Goal: Task Accomplishment & Management: Use online tool/utility

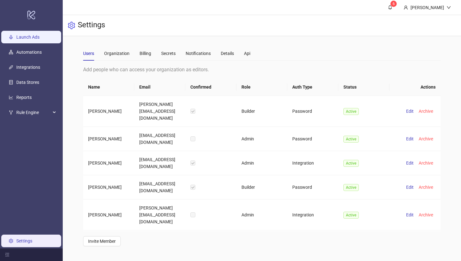
click at [34, 37] on link "Launch Ads" at bounding box center [27, 37] width 23 height 5
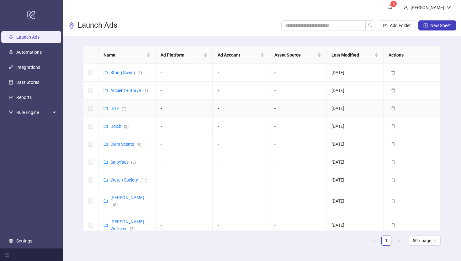
click at [114, 106] on link "BGV ( 1 )" at bounding box center [118, 108] width 16 height 5
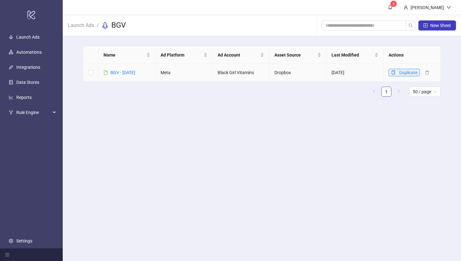
click at [391, 72] on icon "copy" at bounding box center [393, 72] width 4 height 4
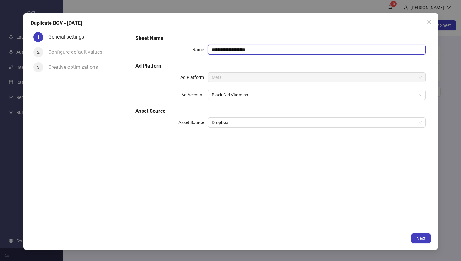
click at [231, 51] on input "**********" at bounding box center [316, 50] width 217 height 10
drag, startPoint x: 260, startPoint y: 49, endPoint x: 240, endPoint y: 49, distance: 19.8
click at [240, 49] on input "**********" at bounding box center [316, 50] width 217 height 10
type input "**********"
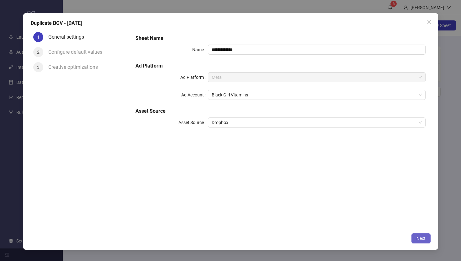
click at [417, 236] on span "Next" at bounding box center [421, 238] width 9 height 5
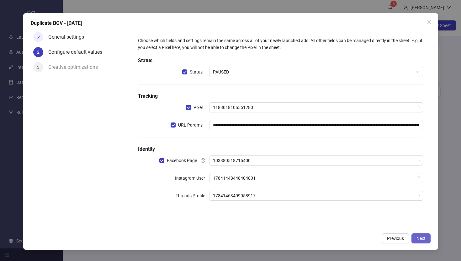
click at [417, 236] on span "Next" at bounding box center [421, 238] width 9 height 5
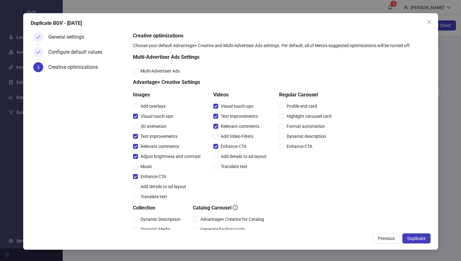
click at [417, 236] on span "Duplicate" at bounding box center [417, 238] width 18 height 5
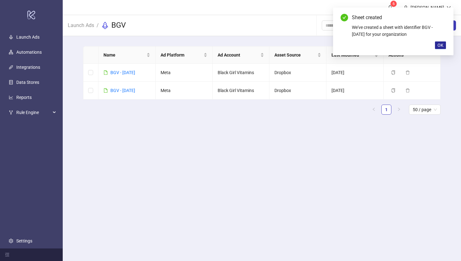
click at [439, 44] on span "OK" at bounding box center [441, 45] width 6 height 5
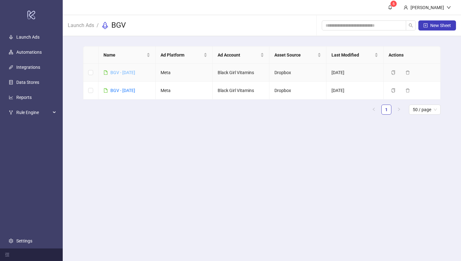
click at [135, 71] on link "BGV - [DATE]" at bounding box center [122, 72] width 25 height 5
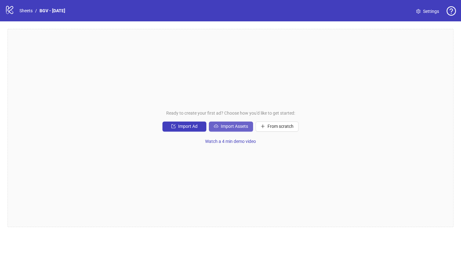
click at [222, 129] on button "Import Assets" at bounding box center [231, 126] width 44 height 10
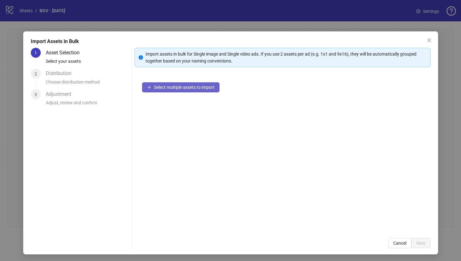
click at [193, 87] on span "Select multiple assets to import" at bounding box center [184, 87] width 61 height 5
click at [190, 89] on span "Select multiple assets to import" at bounding box center [184, 87] width 61 height 5
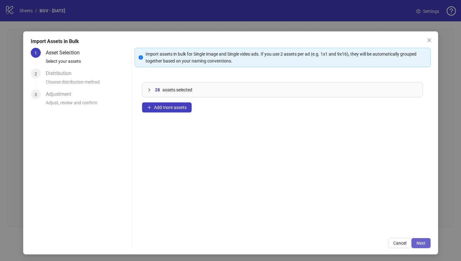
click at [419, 245] on span "Next" at bounding box center [421, 242] width 9 height 5
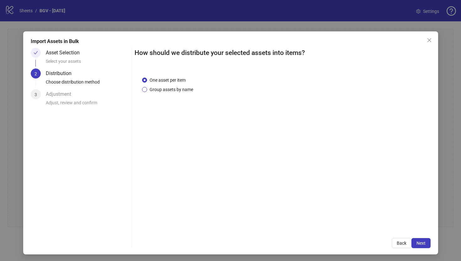
click at [186, 89] on span "Group assets by name" at bounding box center [171, 89] width 49 height 7
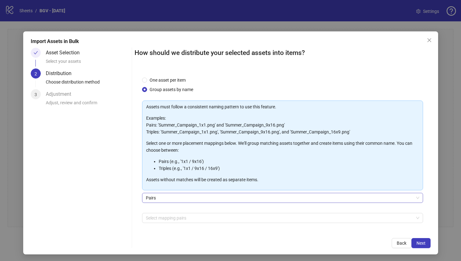
click at [191, 199] on span "Pairs" at bounding box center [283, 197] width 274 height 9
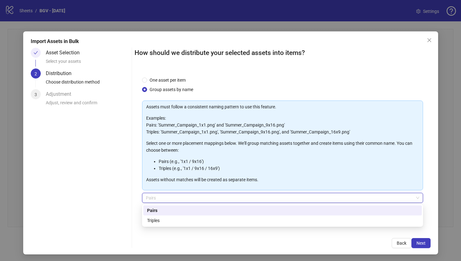
click at [189, 212] on div "Pairs" at bounding box center [282, 210] width 271 height 7
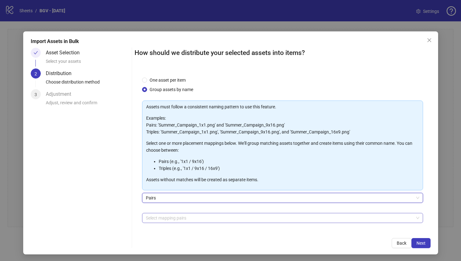
click at [187, 218] on div at bounding box center [279, 217] width 272 height 9
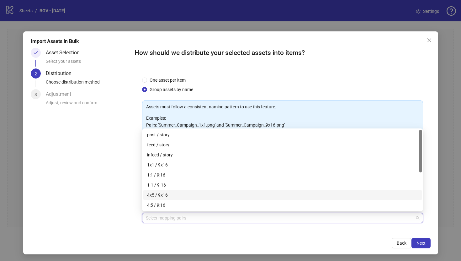
click at [176, 198] on div "4x5 / 9x16" at bounding box center [282, 195] width 279 height 10
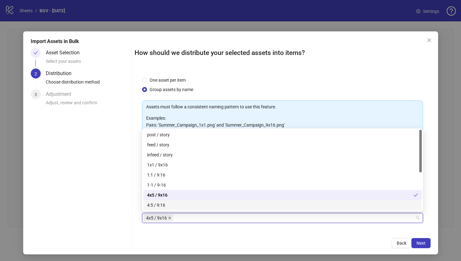
click at [169, 217] on icon "close" at bounding box center [169, 217] width 3 height 3
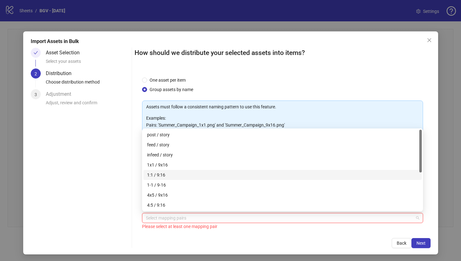
click at [175, 176] on div "1:1 / 9:16" at bounding box center [282, 174] width 271 height 7
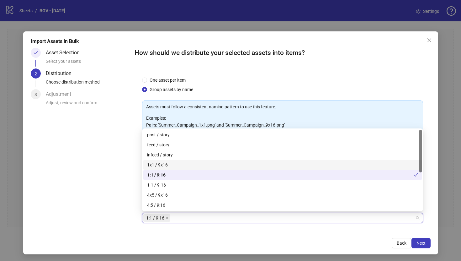
click at [178, 165] on div "1x1 / 9x16" at bounding box center [282, 164] width 271 height 7
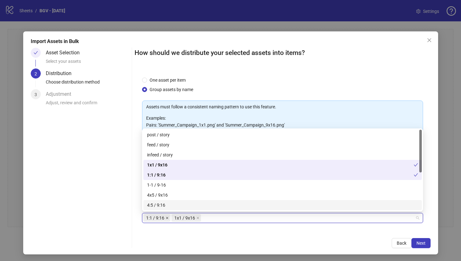
click at [166, 219] on icon "close" at bounding box center [167, 217] width 3 height 3
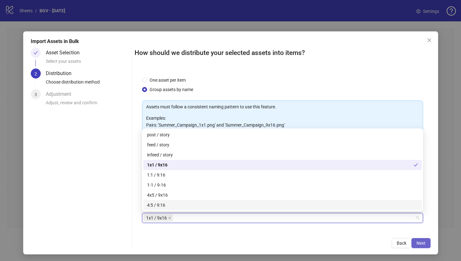
click at [421, 242] on span "Next" at bounding box center [421, 242] width 9 height 5
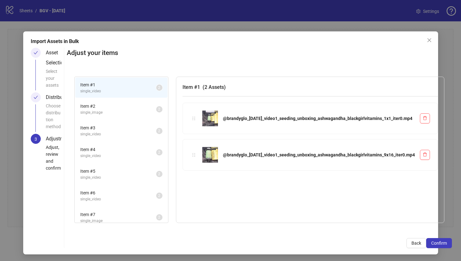
scroll to position [157, 0]
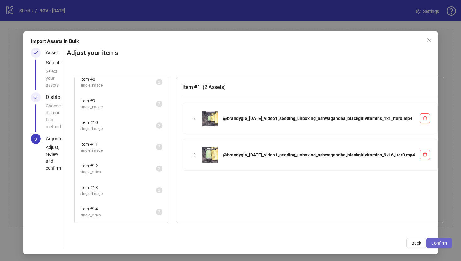
click at [432, 245] on span "Confirm" at bounding box center [440, 242] width 16 height 5
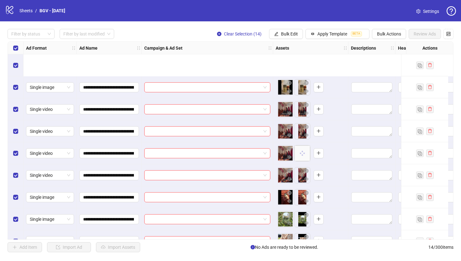
scroll to position [125, 0]
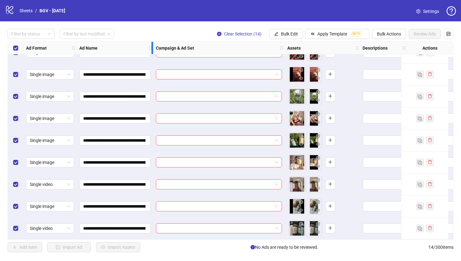
drag, startPoint x: 141, startPoint y: 47, endPoint x: 201, endPoint y: 56, distance: 60.9
click at [201, 56] on div "**********" at bounding box center [357, 79] width 698 height 320
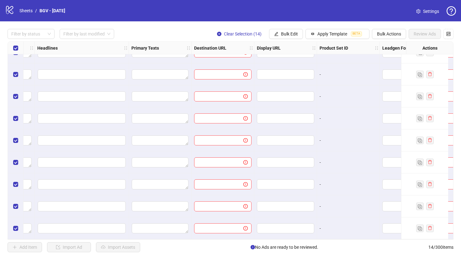
scroll to position [125, 509]
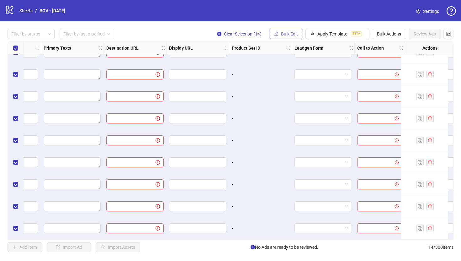
click at [283, 34] on span "Bulk Edit" at bounding box center [289, 33] width 17 height 5
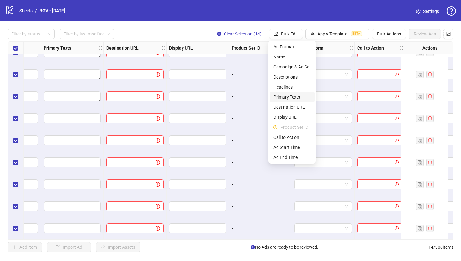
click at [291, 98] on span "Primary Texts" at bounding box center [292, 97] width 37 height 7
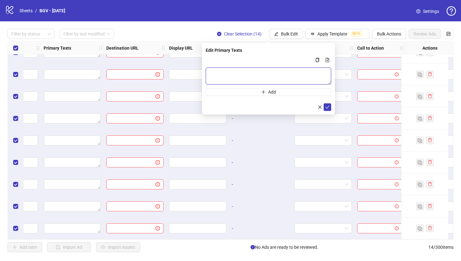
click at [283, 76] on textarea "Multi-text input container - paste or copy values" at bounding box center [269, 75] width 126 height 17
paste textarea "**********"
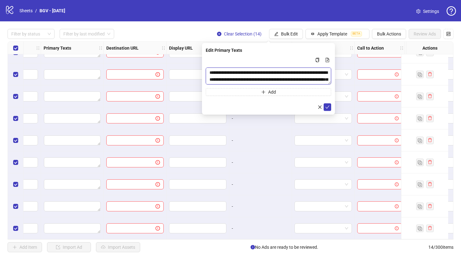
scroll to position [12, 0]
type textarea "**********"
click at [327, 106] on icon "check" at bounding box center [327, 107] width 4 height 4
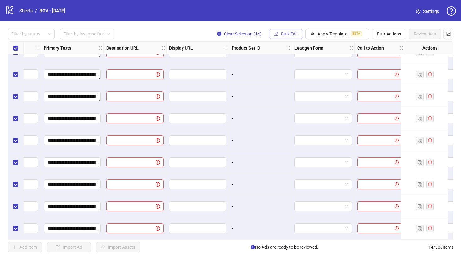
click at [295, 33] on span "Bulk Edit" at bounding box center [289, 33] width 17 height 5
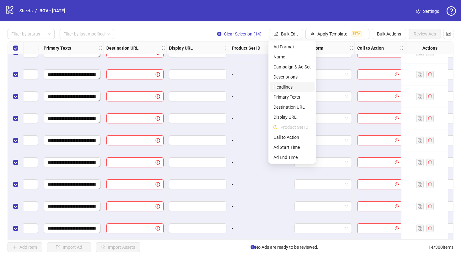
click at [294, 87] on span "Headlines" at bounding box center [292, 86] width 37 height 7
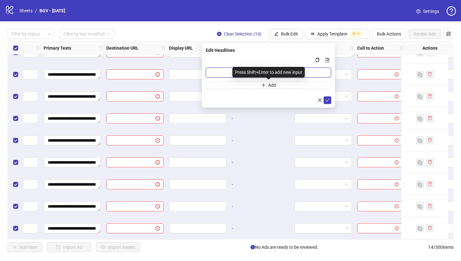
click at [309, 70] on input "Multi-input container - paste or copy values" at bounding box center [269, 72] width 126 height 10
paste input "**********"
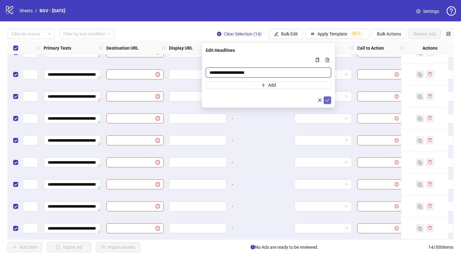
type input "**********"
click at [329, 103] on button "submit" at bounding box center [328, 100] width 8 height 8
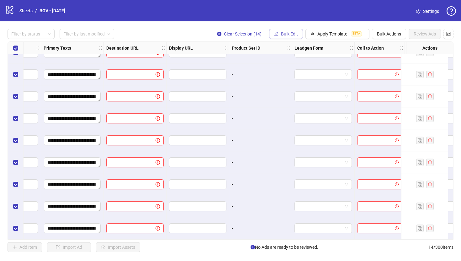
click at [294, 35] on span "Bulk Edit" at bounding box center [289, 33] width 17 height 5
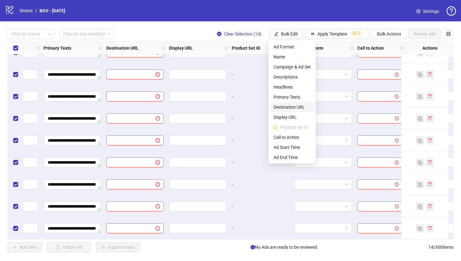
click at [295, 108] on span "Destination URL" at bounding box center [292, 107] width 37 height 7
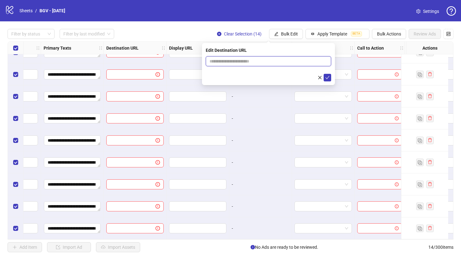
click at [293, 62] on input "text" at bounding box center [266, 61] width 113 height 7
paste input "**********"
type input "**********"
click at [331, 79] on button "submit" at bounding box center [328, 78] width 8 height 8
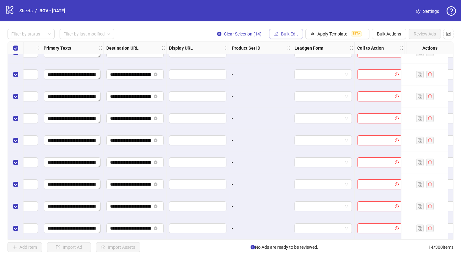
click at [293, 37] on button "Bulk Edit" at bounding box center [286, 34] width 34 height 10
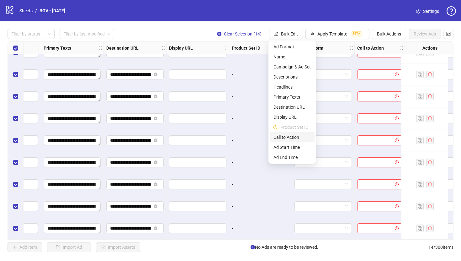
click at [291, 137] on span "Call to Action" at bounding box center [292, 137] width 37 height 7
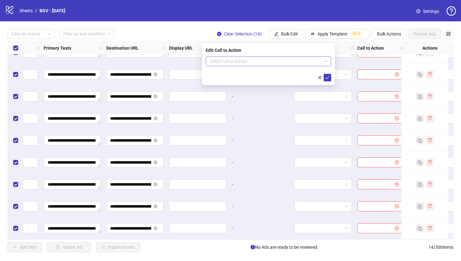
click at [277, 61] on input "search" at bounding box center [266, 60] width 112 height 9
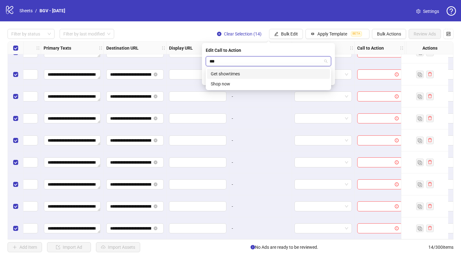
type input "****"
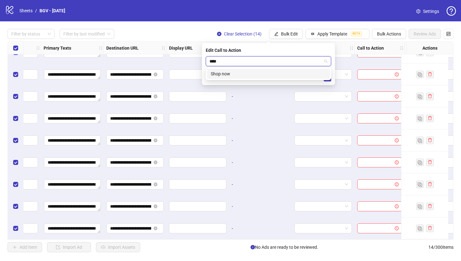
click at [277, 72] on div "Shop now" at bounding box center [268, 73] width 115 height 7
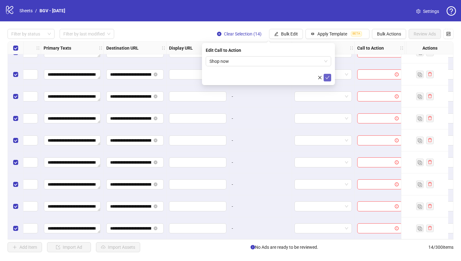
click at [326, 78] on icon "check" at bounding box center [327, 77] width 4 height 4
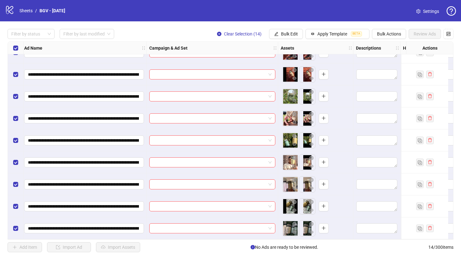
scroll to position [125, 0]
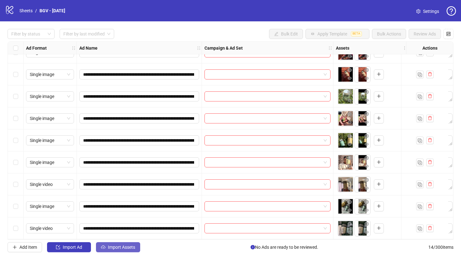
click at [112, 249] on span "Import Assets" at bounding box center [121, 246] width 27 height 5
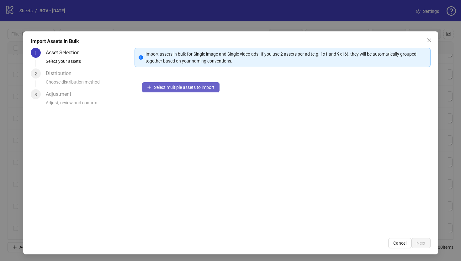
click at [185, 88] on span "Select multiple assets to import" at bounding box center [184, 87] width 61 height 5
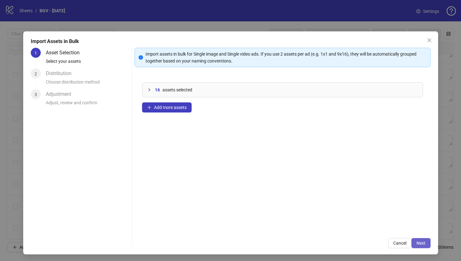
click at [422, 243] on span "Next" at bounding box center [421, 242] width 9 height 5
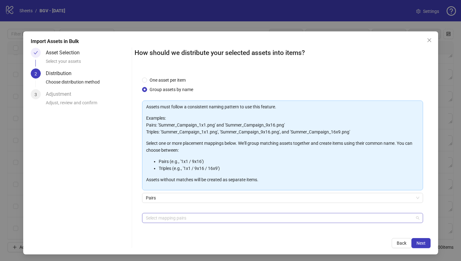
click at [182, 218] on div at bounding box center [279, 217] width 272 height 9
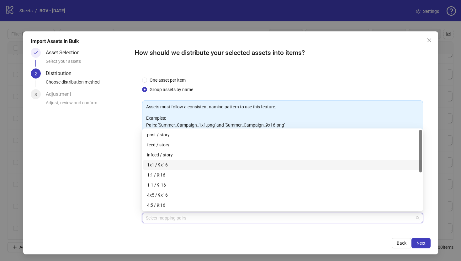
click at [174, 166] on div "1x1 / 9x16" at bounding box center [282, 164] width 271 height 7
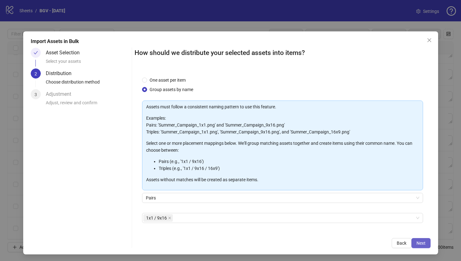
click at [422, 243] on span "Next" at bounding box center [421, 242] width 9 height 5
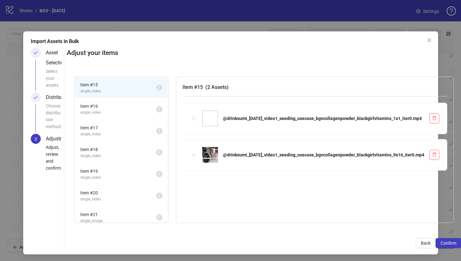
scroll to position [27, 0]
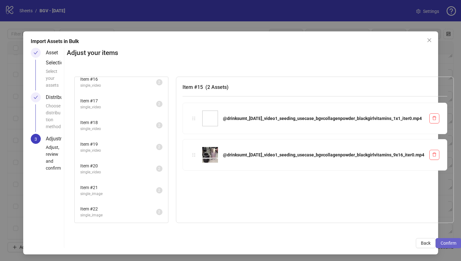
click at [441, 244] on span "Confirm" at bounding box center [449, 242] width 16 height 5
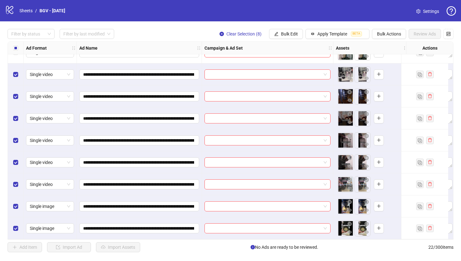
scroll to position [301, 0]
click at [281, 33] on span "Bulk Edit" at bounding box center [289, 33] width 17 height 5
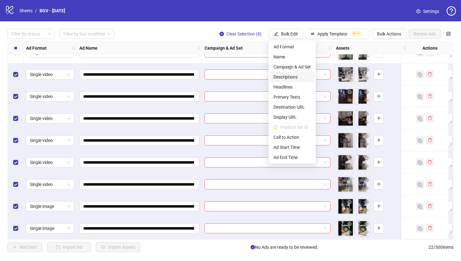
click at [289, 77] on span "Descriptions" at bounding box center [292, 76] width 37 height 7
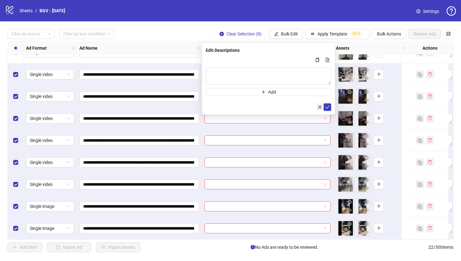
click at [320, 107] on icon "close" at bounding box center [320, 106] width 3 height 3
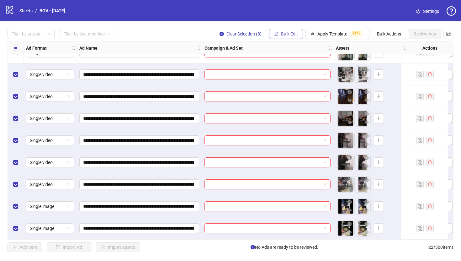
click at [292, 35] on span "Bulk Edit" at bounding box center [289, 33] width 17 height 5
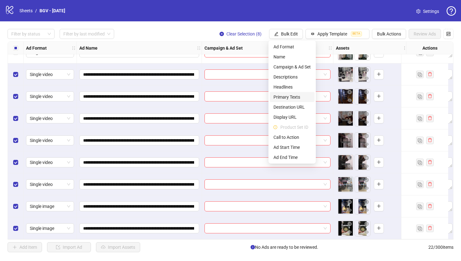
click at [294, 97] on span "Primary Texts" at bounding box center [292, 97] width 37 height 7
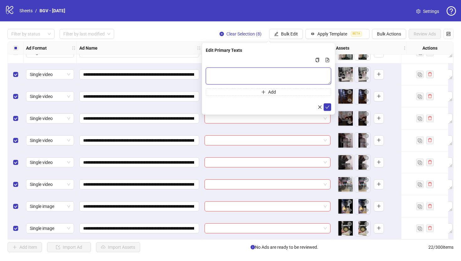
click at [268, 71] on textarea "Multi-text input container - paste or copy values" at bounding box center [269, 75] width 126 height 17
paste textarea "**********"
type textarea "**********"
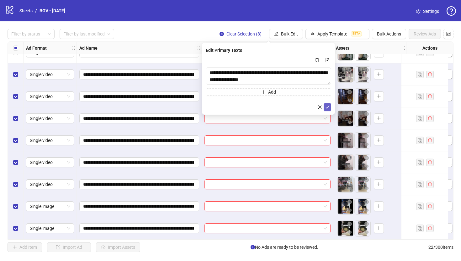
click at [327, 105] on icon "check" at bounding box center [327, 107] width 4 height 4
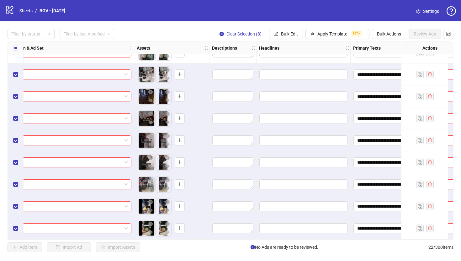
scroll to position [301, 232]
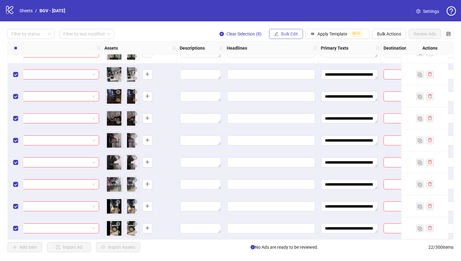
click at [281, 33] on span "Bulk Edit" at bounding box center [289, 33] width 17 height 5
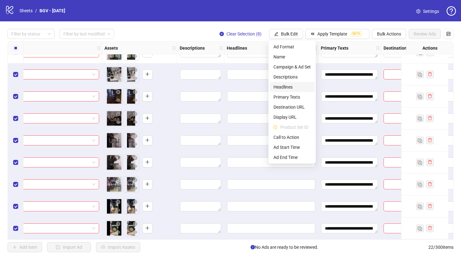
click at [296, 85] on span "Headlines" at bounding box center [292, 86] width 37 height 7
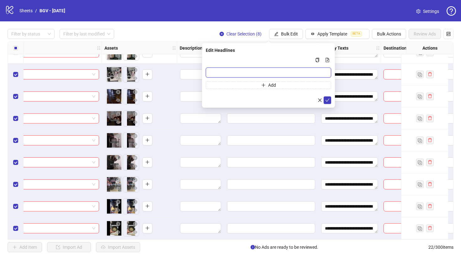
click at [318, 73] on input "Multi-input container - paste or copy values" at bounding box center [269, 72] width 126 height 10
paste input "**********"
type input "**********"
click at [329, 99] on icon "check" at bounding box center [327, 100] width 4 height 4
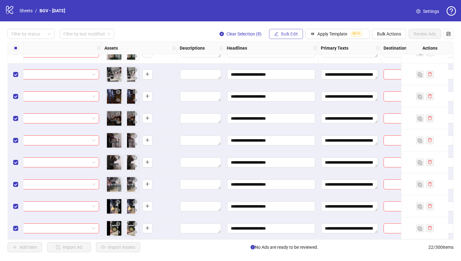
click at [279, 34] on button "Bulk Edit" at bounding box center [286, 34] width 34 height 10
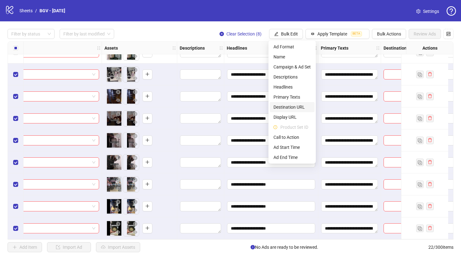
click at [292, 108] on span "Destination URL" at bounding box center [292, 107] width 37 height 7
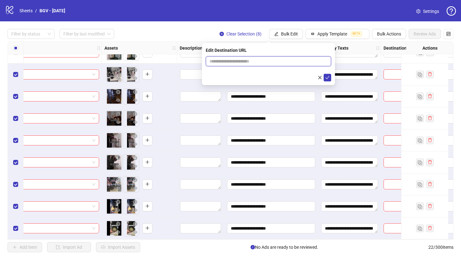
click at [284, 62] on input "text" at bounding box center [266, 61] width 113 height 7
paste input "**********"
type input "**********"
click at [330, 78] on icon "check" at bounding box center [327, 77] width 4 height 4
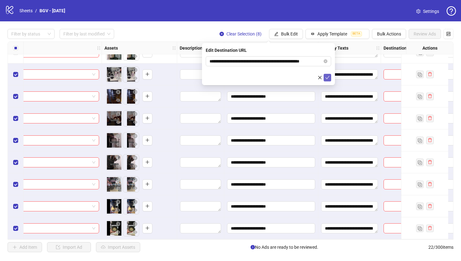
scroll to position [0, 0]
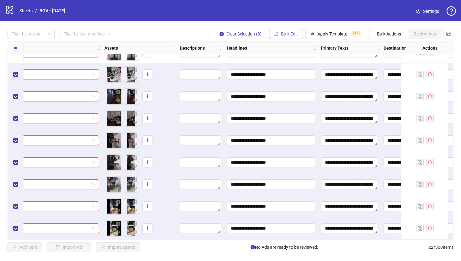
click at [292, 31] on span "Bulk Edit" at bounding box center [289, 33] width 17 height 5
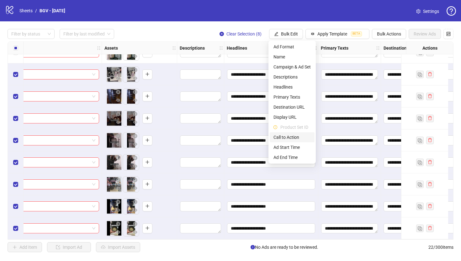
click at [285, 136] on span "Call to Action" at bounding box center [292, 137] width 37 height 7
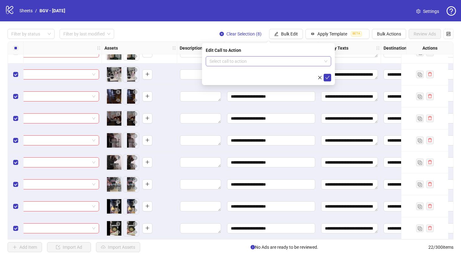
click at [271, 63] on input "search" at bounding box center [266, 60] width 112 height 9
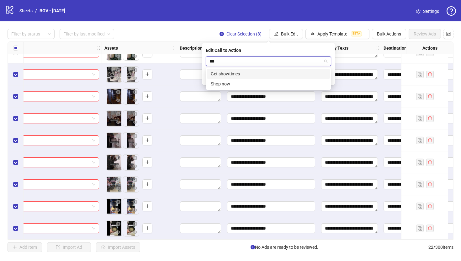
type input "****"
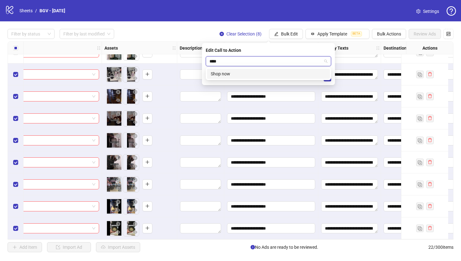
click at [265, 72] on div "Shop now" at bounding box center [268, 73] width 115 height 7
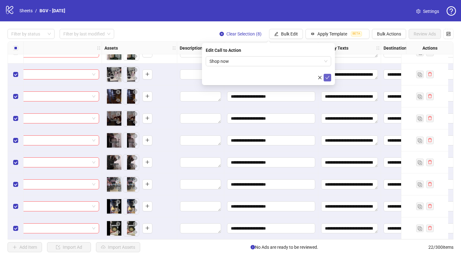
click at [328, 76] on icon "check" at bounding box center [327, 77] width 4 height 4
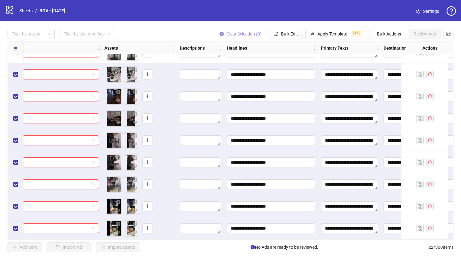
click at [220, 34] on icon "close-circle" at bounding box center [222, 34] width 4 height 4
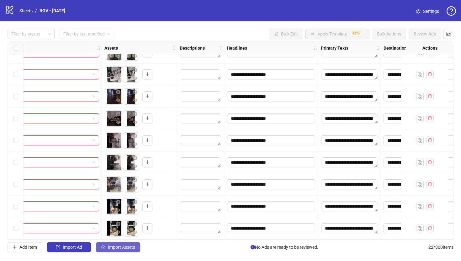
click at [114, 247] on span "Import Assets" at bounding box center [121, 246] width 27 height 5
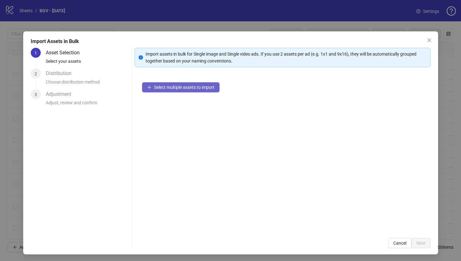
click at [197, 87] on span "Select multiple assets to import" at bounding box center [184, 87] width 61 height 5
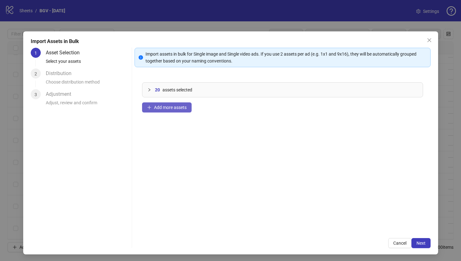
click at [153, 109] on button "Add more assets" at bounding box center [167, 107] width 50 height 10
click at [421, 243] on span "Next" at bounding box center [421, 242] width 9 height 5
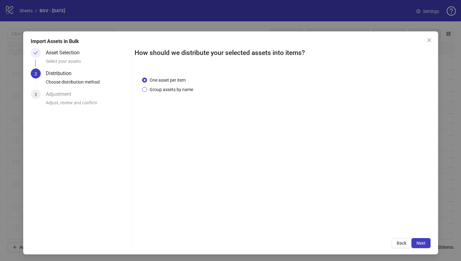
click at [159, 89] on span "Group assets by name" at bounding box center [171, 89] width 49 height 7
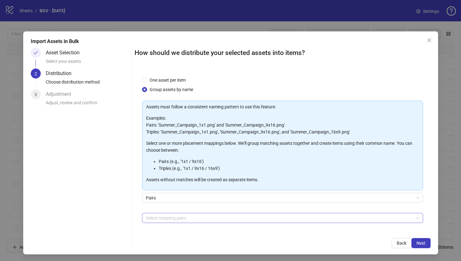
click at [184, 219] on div at bounding box center [279, 217] width 272 height 9
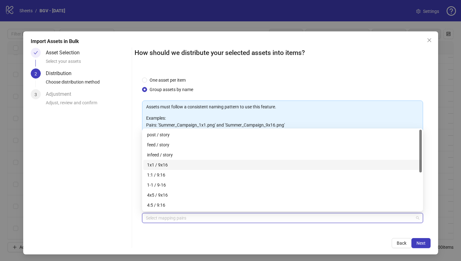
click at [179, 162] on div "1x1 / 9x16" at bounding box center [282, 164] width 271 height 7
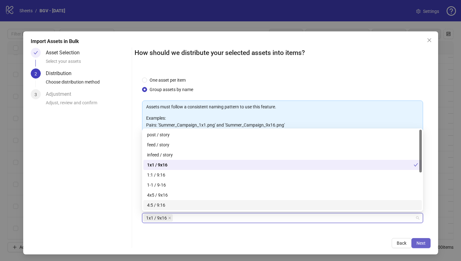
click at [418, 241] on span "Next" at bounding box center [421, 242] width 9 height 5
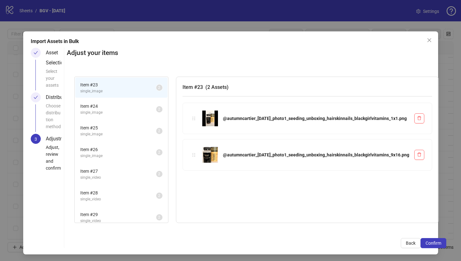
click at [426, 241] on span "Confirm" at bounding box center [434, 242] width 16 height 5
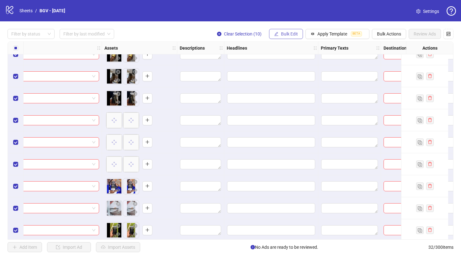
scroll to position [521, 232]
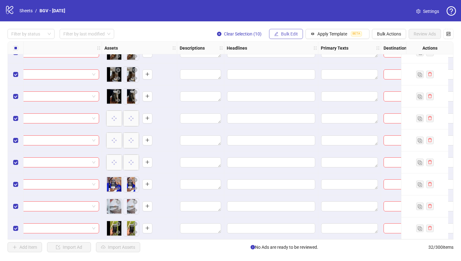
click at [295, 32] on span "Bulk Edit" at bounding box center [289, 33] width 17 height 5
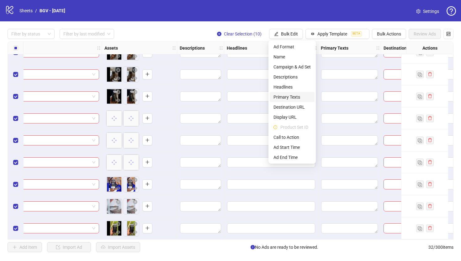
click at [288, 96] on span "Primary Texts" at bounding box center [292, 97] width 37 height 7
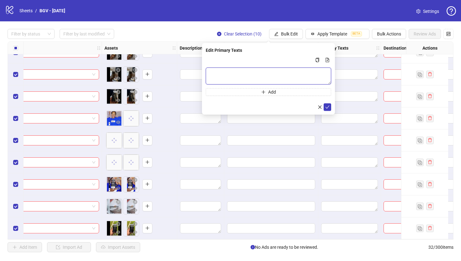
click at [259, 74] on textarea "Multi-text input container - paste or copy values" at bounding box center [269, 75] width 126 height 17
paste textarea "**********"
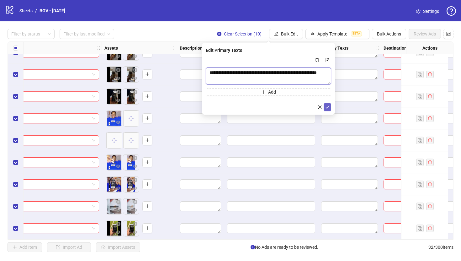
type textarea "**********"
click at [330, 106] on icon "check" at bounding box center [327, 107] width 4 height 4
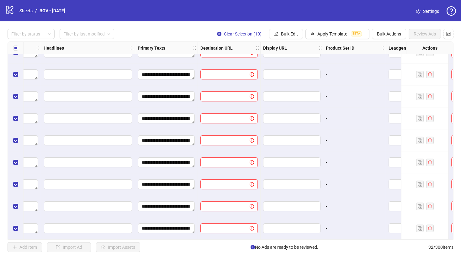
scroll to position [521, 459]
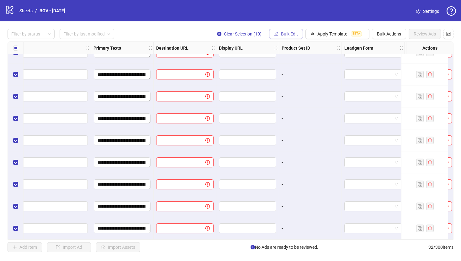
click at [282, 33] on span "Bulk Edit" at bounding box center [289, 33] width 17 height 5
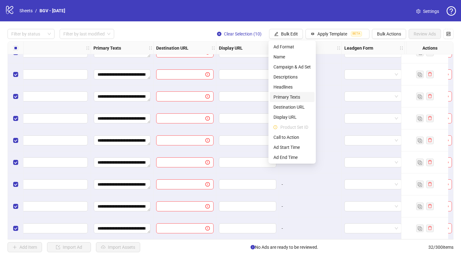
click at [293, 96] on span "Primary Texts" at bounding box center [292, 97] width 37 height 7
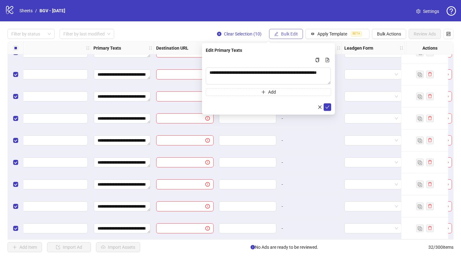
click at [290, 32] on span "Bulk Edit" at bounding box center [289, 33] width 17 height 5
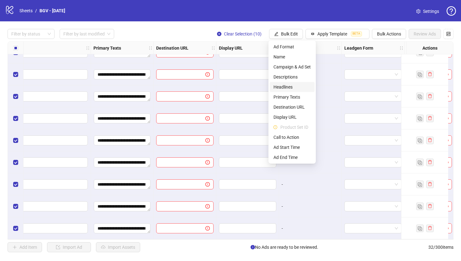
click at [290, 86] on span "Headlines" at bounding box center [292, 86] width 37 height 7
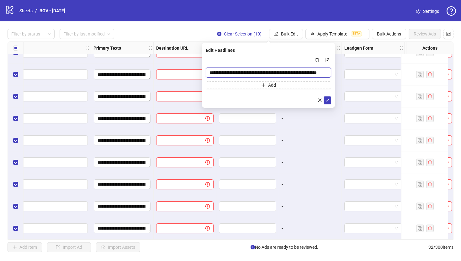
click at [214, 74] on input "**********" at bounding box center [269, 72] width 126 height 10
paste input "Multi-input container - paste or copy values"
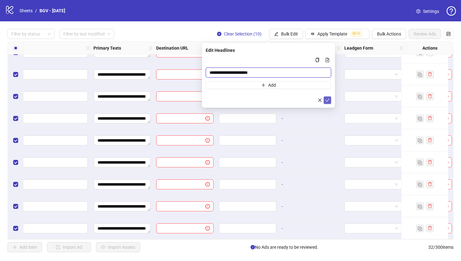
type input "**********"
click at [328, 100] on icon "check" at bounding box center [328, 100] width 4 height 3
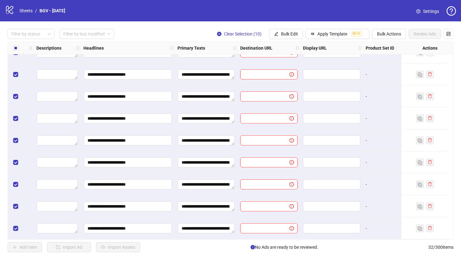
scroll to position [521, 282]
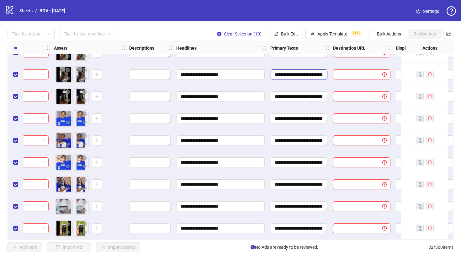
click at [302, 72] on textarea "**********" at bounding box center [299, 74] width 57 height 10
click at [288, 33] on span "Bulk Edit" at bounding box center [289, 33] width 17 height 5
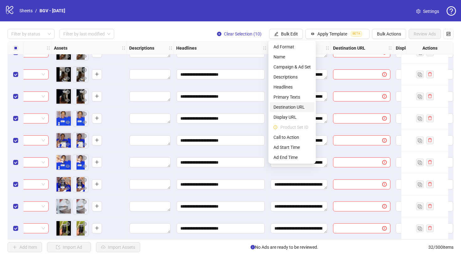
click at [288, 106] on span "Destination URL" at bounding box center [292, 107] width 37 height 7
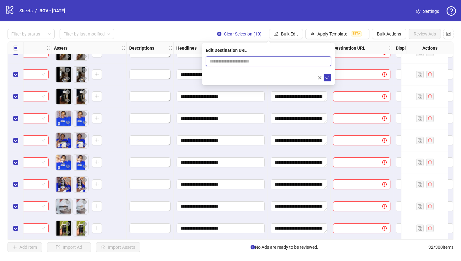
click at [252, 60] on input "text" at bounding box center [266, 61] width 113 height 7
paste input "**********"
type input "**********"
click at [328, 77] on icon "check" at bounding box center [328, 77] width 4 height 3
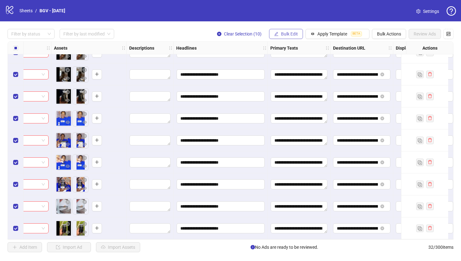
click at [289, 35] on span "Bulk Edit" at bounding box center [289, 33] width 17 height 5
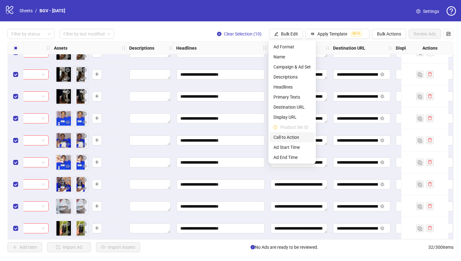
click at [289, 138] on span "Call to Action" at bounding box center [292, 137] width 37 height 7
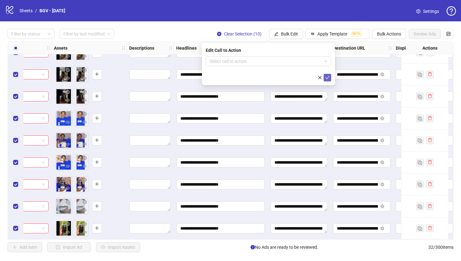
click at [329, 75] on span "submit" at bounding box center [327, 77] width 4 height 5
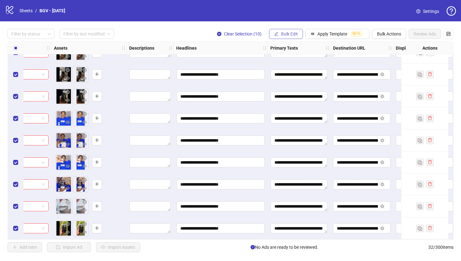
click at [294, 35] on span "Bulk Edit" at bounding box center [289, 33] width 17 height 5
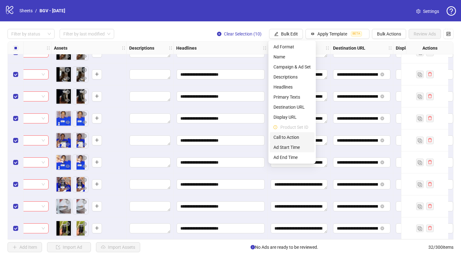
click at [293, 140] on span "Call to Action" at bounding box center [292, 137] width 37 height 7
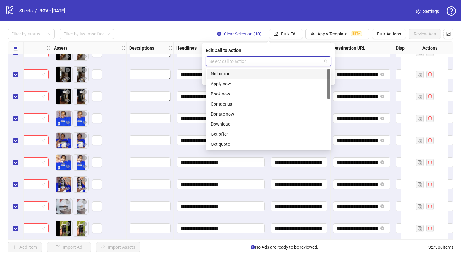
click at [281, 63] on input "search" at bounding box center [266, 60] width 112 height 9
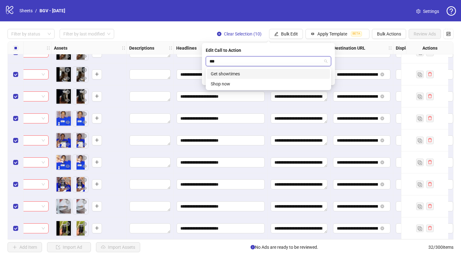
type input "****"
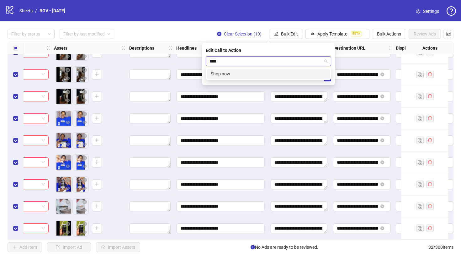
click at [280, 73] on div "Shop now" at bounding box center [268, 73] width 115 height 7
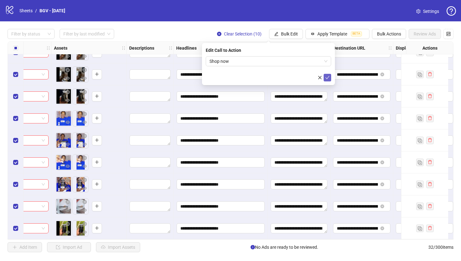
click at [327, 76] on icon "check" at bounding box center [327, 77] width 4 height 4
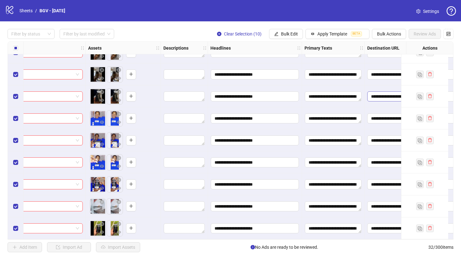
scroll to position [521, 0]
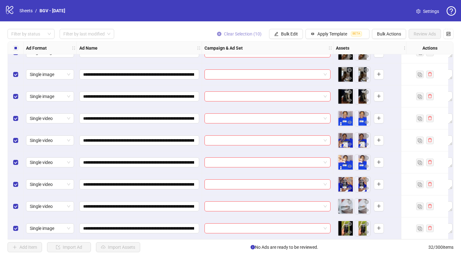
click at [218, 33] on icon "close-circle" at bounding box center [219, 34] width 4 height 4
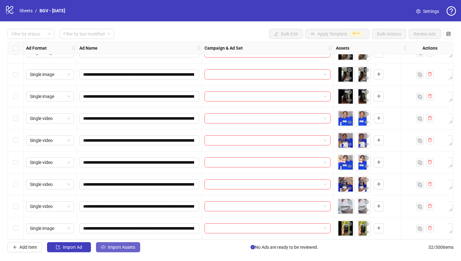
click at [118, 248] on span "Import Assets" at bounding box center [121, 246] width 27 height 5
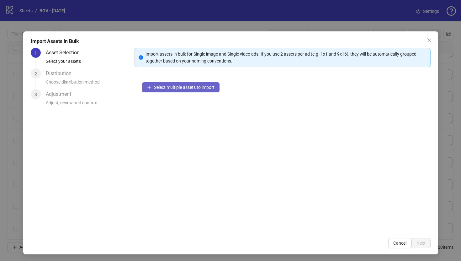
click at [185, 89] on span "Select multiple assets to import" at bounding box center [184, 87] width 61 height 5
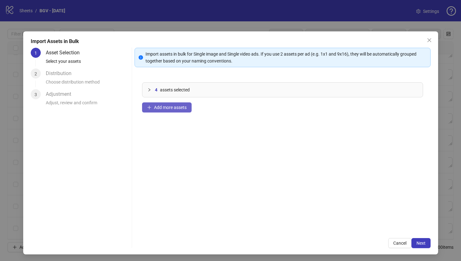
click at [181, 109] on span "Add more assets" at bounding box center [170, 107] width 33 height 5
click at [419, 240] on span "Next" at bounding box center [421, 242] width 9 height 5
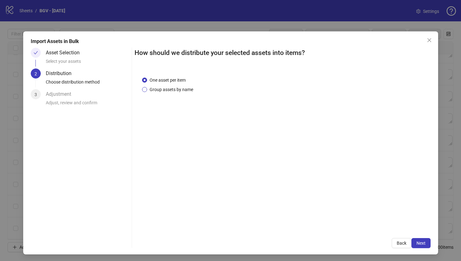
click at [163, 88] on span "Group assets by name" at bounding box center [171, 89] width 49 height 7
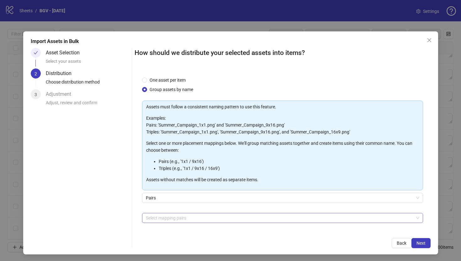
click at [162, 217] on div at bounding box center [279, 217] width 272 height 9
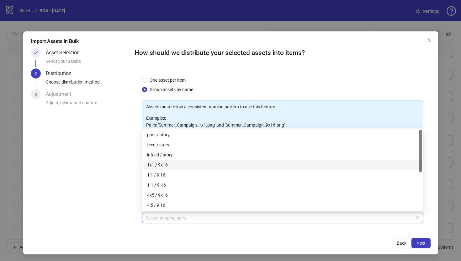
click at [171, 166] on div "1x1 / 9x16" at bounding box center [282, 164] width 271 height 7
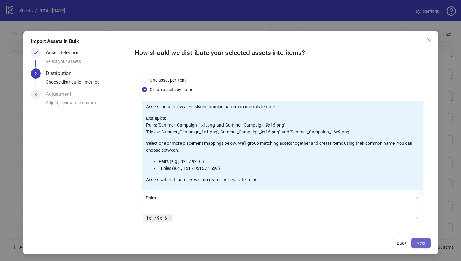
click at [425, 240] on span "Next" at bounding box center [421, 242] width 9 height 5
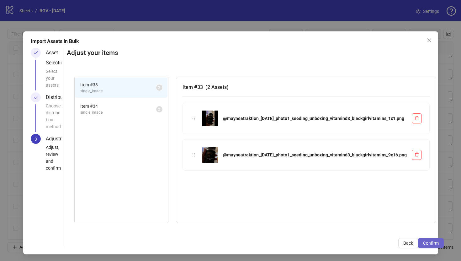
click at [423, 241] on span "Confirm" at bounding box center [431, 242] width 16 height 5
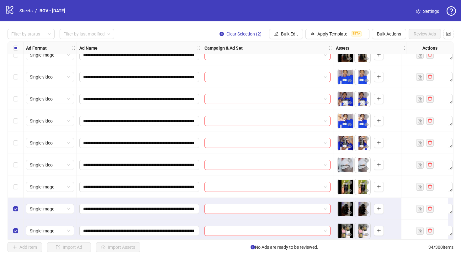
scroll to position [565, 0]
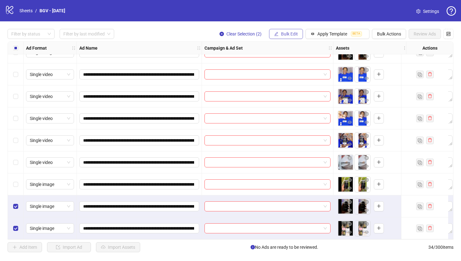
click at [287, 32] on span "Bulk Edit" at bounding box center [289, 33] width 17 height 5
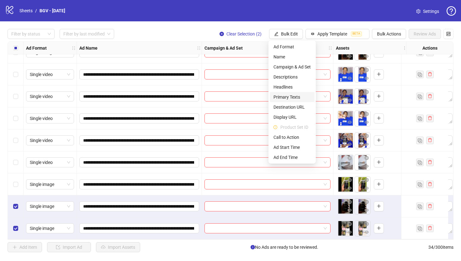
click at [290, 96] on span "Primary Texts" at bounding box center [292, 97] width 37 height 7
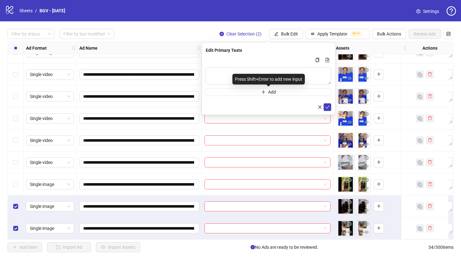
click at [248, 74] on div "Press Shift+Enter to add new input" at bounding box center [269, 79] width 72 height 11
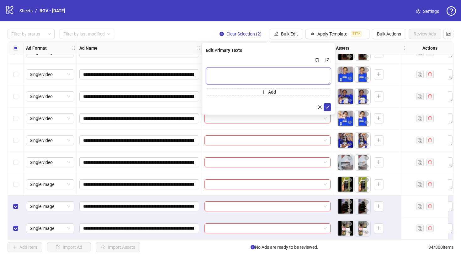
click at [215, 69] on textarea "Multi-text input container - paste or copy values" at bounding box center [269, 75] width 126 height 17
paste textarea "**********"
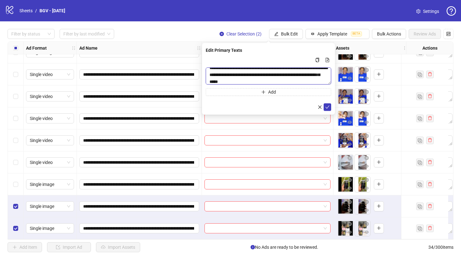
type textarea "**********"
click at [332, 108] on div "**********" at bounding box center [268, 79] width 133 height 72
click at [329, 108] on icon "check" at bounding box center [327, 107] width 4 height 4
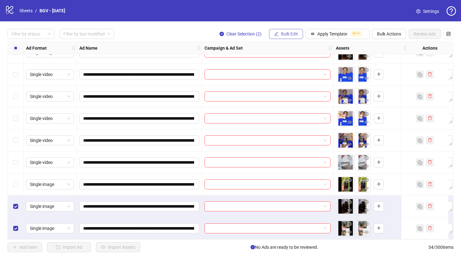
click at [286, 36] on span "Bulk Edit" at bounding box center [289, 33] width 17 height 5
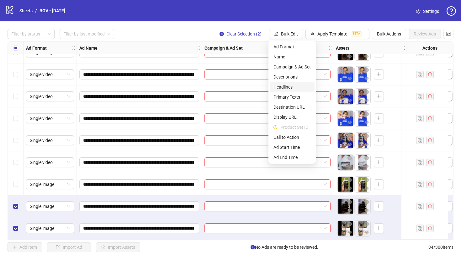
click at [291, 87] on span "Headlines" at bounding box center [292, 86] width 37 height 7
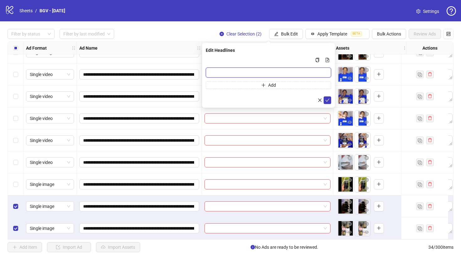
click at [238, 76] on input "Multi-input container - paste or copy values" at bounding box center [269, 72] width 126 height 10
paste input "**********"
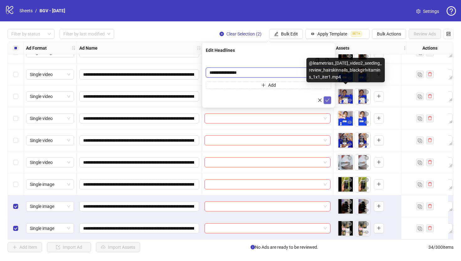
type input "**********"
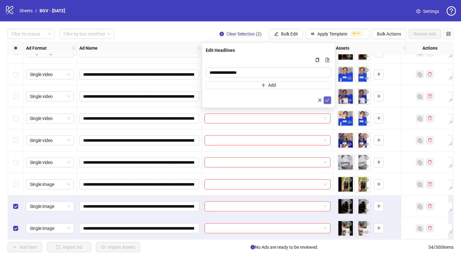
click at [329, 98] on icon "check" at bounding box center [327, 100] width 4 height 4
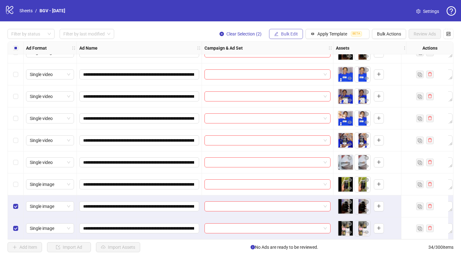
click at [293, 39] on button "Bulk Edit" at bounding box center [286, 34] width 34 height 10
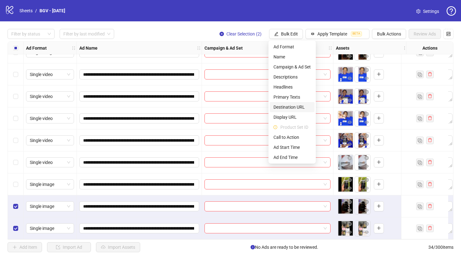
click at [300, 110] on span "Destination URL" at bounding box center [292, 107] width 37 height 7
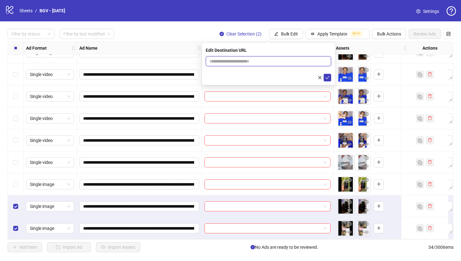
click at [294, 59] on input "text" at bounding box center [266, 61] width 113 height 7
paste input "**********"
type input "**********"
click at [328, 76] on icon "check" at bounding box center [327, 77] width 4 height 4
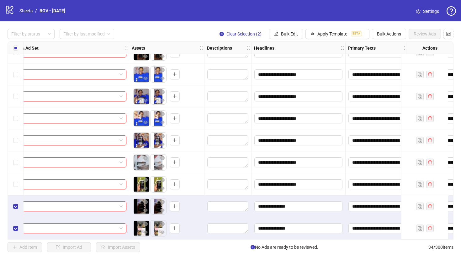
scroll to position [565, 226]
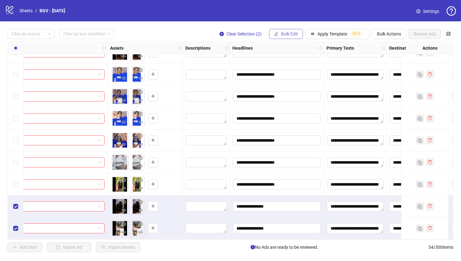
click at [283, 32] on span "Bulk Edit" at bounding box center [289, 33] width 17 height 5
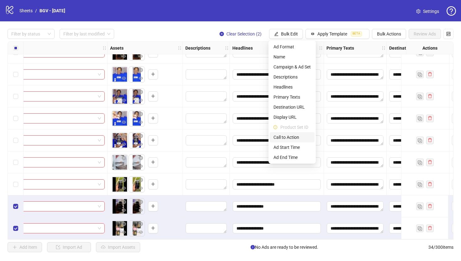
click at [288, 138] on span "Call to Action" at bounding box center [292, 137] width 37 height 7
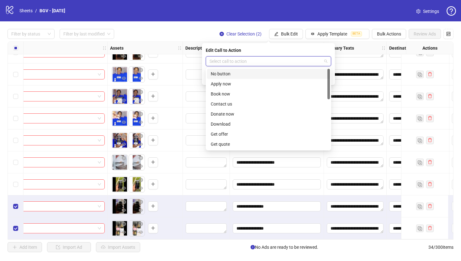
click at [260, 59] on input "search" at bounding box center [266, 60] width 112 height 9
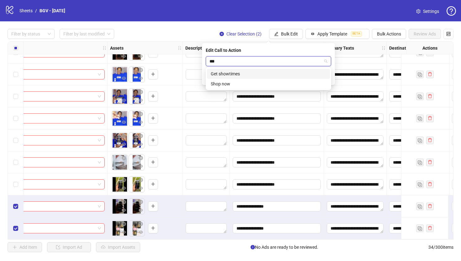
type input "****"
click at [264, 72] on div "Shop now" at bounding box center [268, 73] width 115 height 7
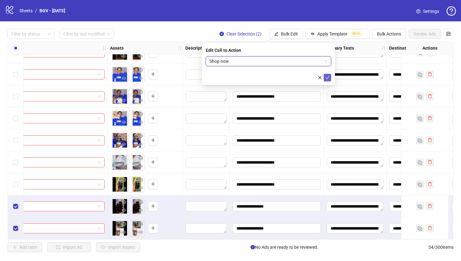
click at [328, 78] on icon "check" at bounding box center [327, 77] width 4 height 4
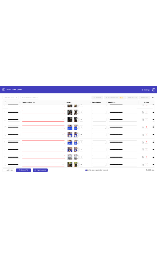
scroll to position [516, 0]
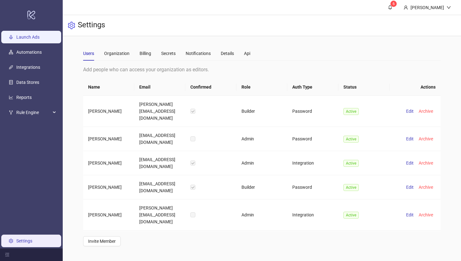
click at [21, 40] on link "Launch Ads" at bounding box center [27, 37] width 23 height 5
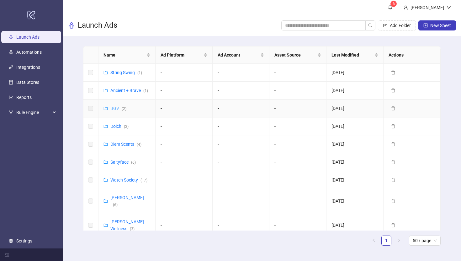
click at [115, 108] on link "BGV ( 2 )" at bounding box center [118, 108] width 16 height 5
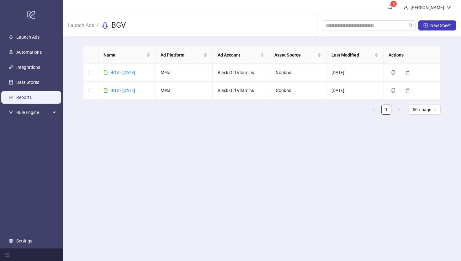
click at [23, 98] on link "Reports" at bounding box center [23, 97] width 15 height 5
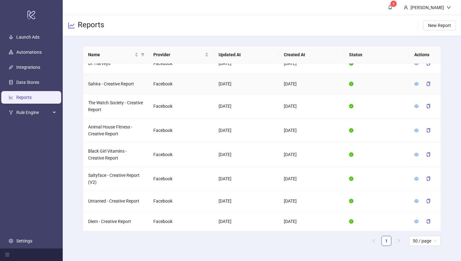
scroll to position [219, 0]
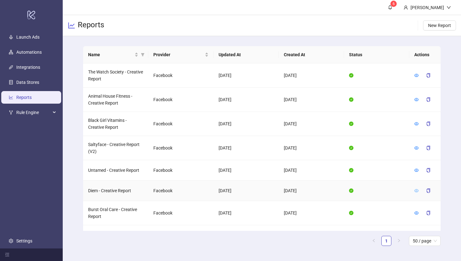
click at [416, 188] on icon "eye" at bounding box center [417, 190] width 4 height 4
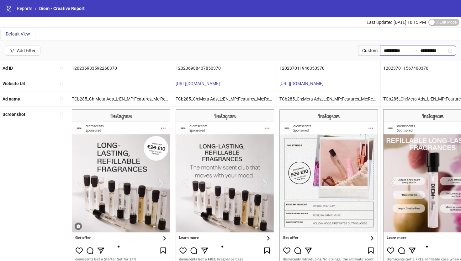
click at [451, 50] on div "**********" at bounding box center [418, 51] width 76 height 10
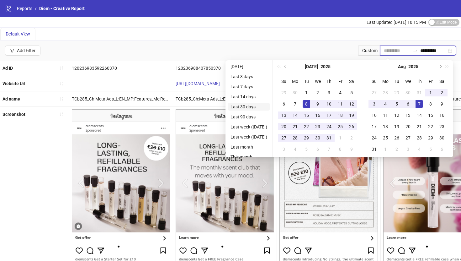
type input "**********"
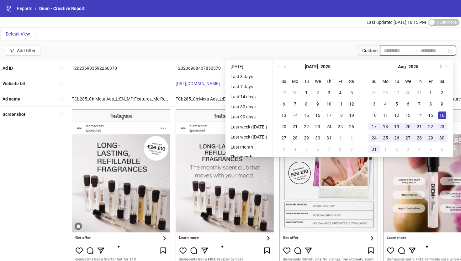
type input "**********"
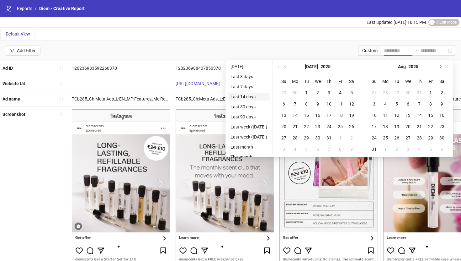
click at [254, 98] on li "Last 14 days" at bounding box center [249, 97] width 42 height 8
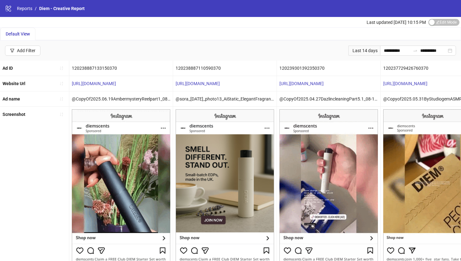
click at [8, 8] on icon "logo/logo-mobile" at bounding box center [8, 8] width 7 height 7
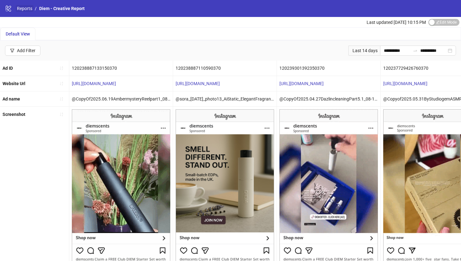
click at [27, 8] on link "Reports" at bounding box center [25, 8] width 18 height 7
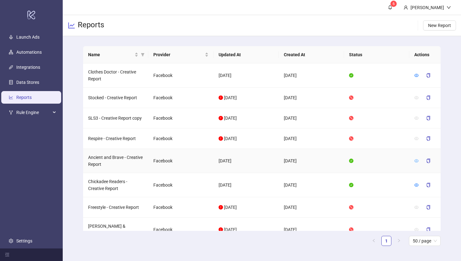
click at [418, 158] on icon "eye" at bounding box center [417, 160] width 4 height 4
